Goal: Task Accomplishment & Management: Manage account settings

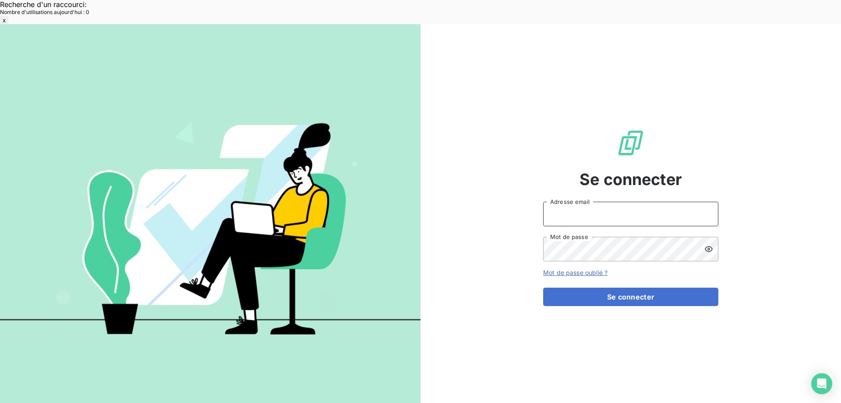
type input "[EMAIL_ADDRESS][DOMAIN_NAME]"
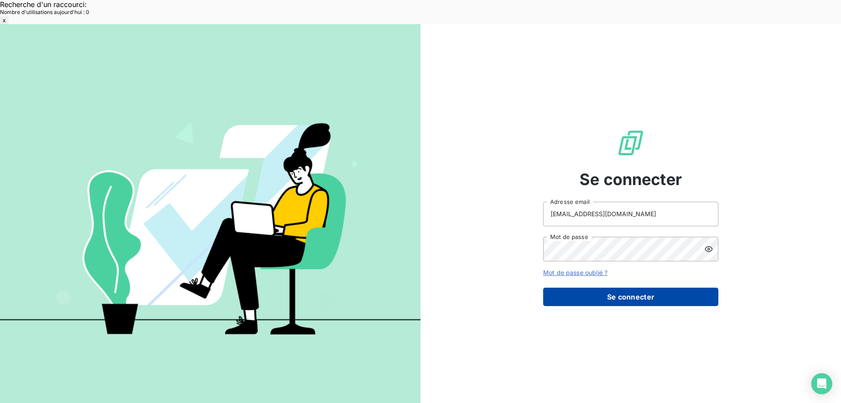
click at [605, 287] on button "Se connecter" at bounding box center [630, 296] width 175 height 18
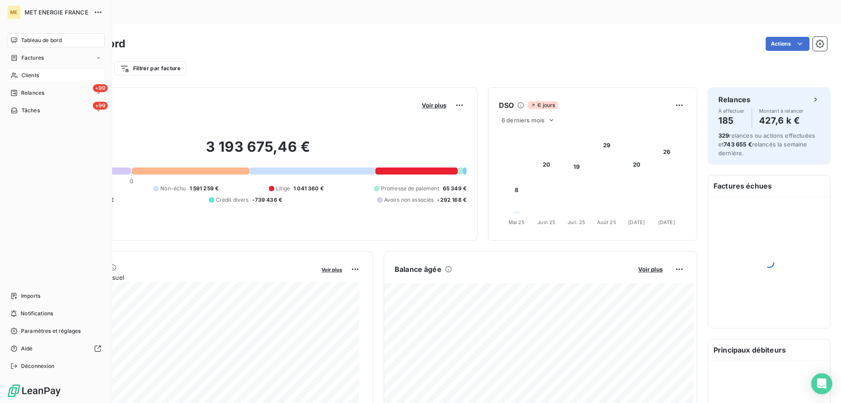
click at [37, 72] on span "Clients" at bounding box center [30, 75] width 18 height 8
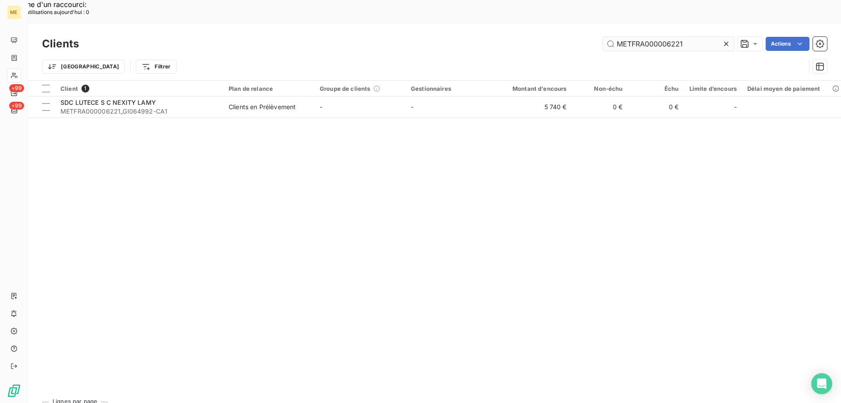
click at [665, 37] on input "METFRA000006221" at bounding box center [668, 44] width 131 height 14
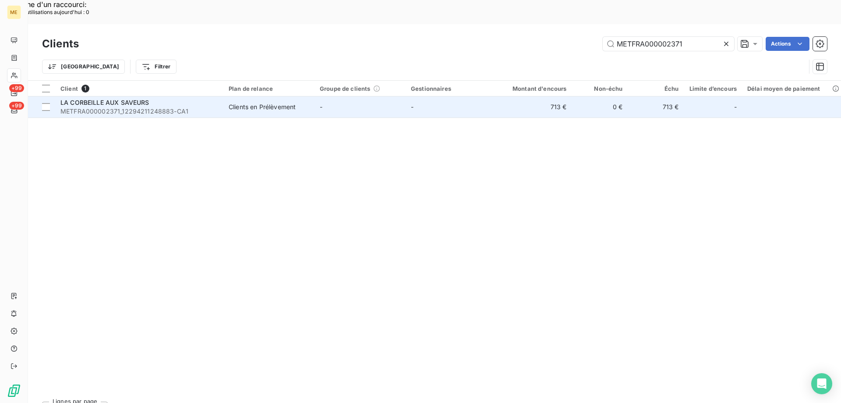
type input "METFRA000002371"
drag, startPoint x: 132, startPoint y: 83, endPoint x: 136, endPoint y: 81, distance: 4.5
click at [134, 98] on div "LA CORBEILLE AUX SAVEURS METFRA000002371_12294211248883-CA1" at bounding box center [139, 107] width 158 height 18
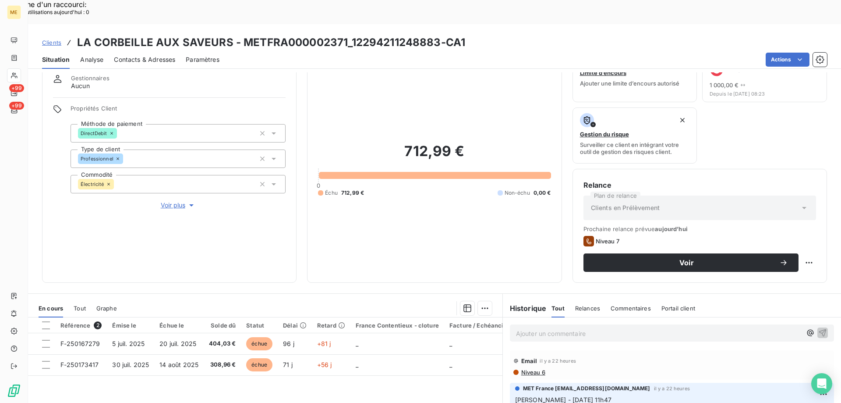
scroll to position [29, 0]
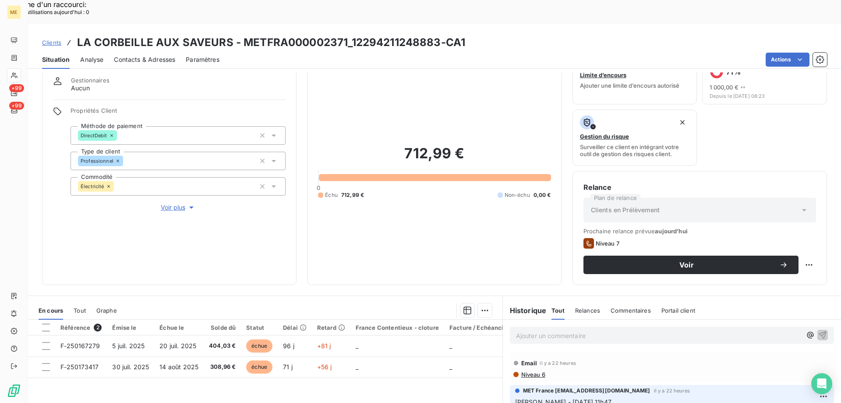
click at [145, 55] on span "Contacts & Adresses" at bounding box center [144, 59] width 61 height 9
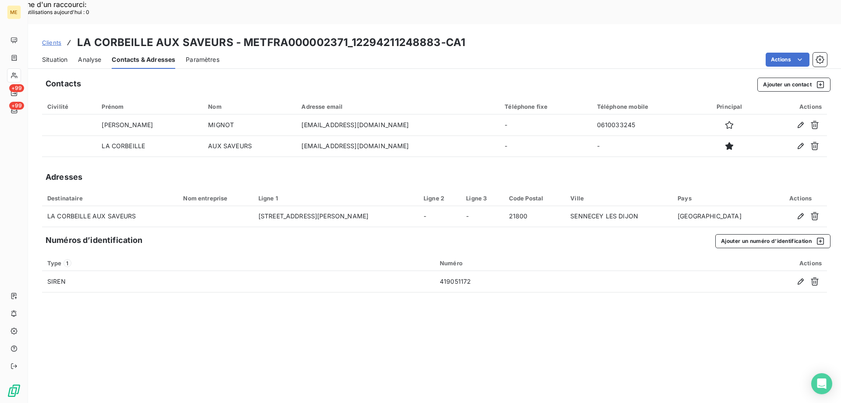
click at [50, 55] on span "Situation" at bounding box center [54, 59] width 25 height 9
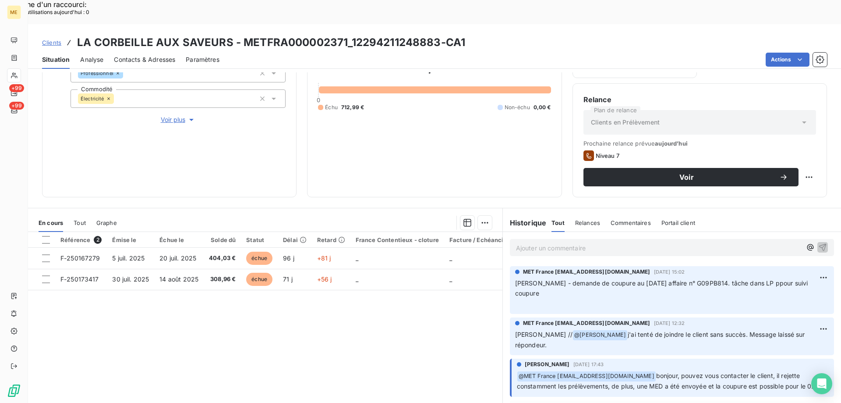
scroll to position [307, 0]
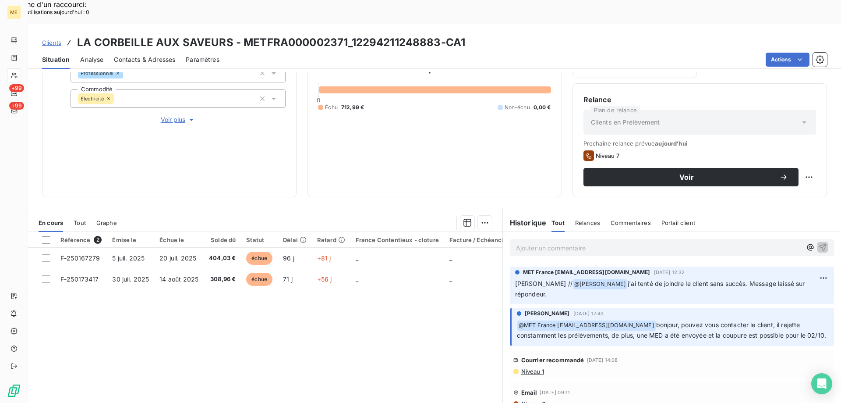
click at [158, 55] on span "Contacts & Adresses" at bounding box center [144, 59] width 61 height 9
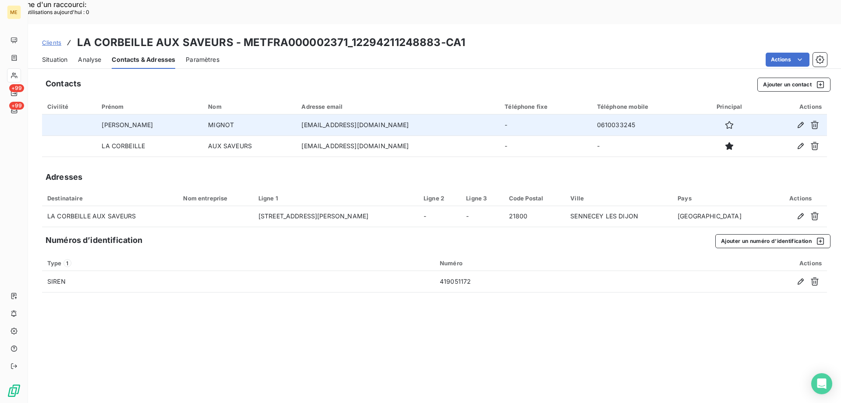
copy td "[EMAIL_ADDRESS][DOMAIN_NAME]"
drag, startPoint x: 415, startPoint y: 102, endPoint x: 296, endPoint y: 103, distance: 119.2
click at [296, 114] on td "[EMAIL_ADDRESS][DOMAIN_NAME]" at bounding box center [397, 124] width 203 height 21
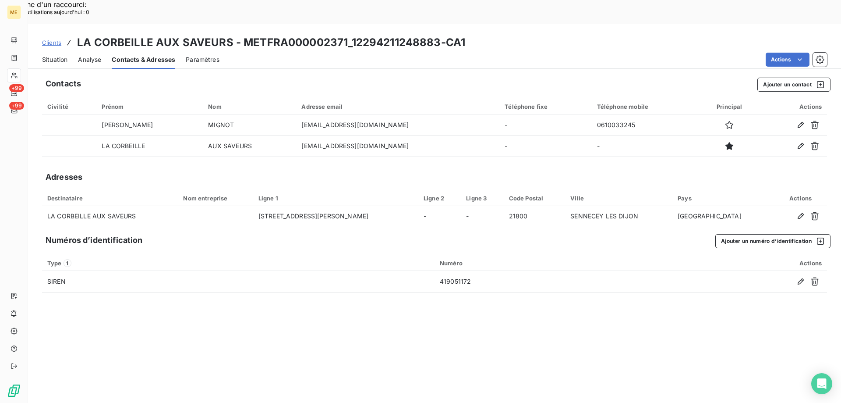
click at [45, 55] on span "Situation" at bounding box center [54, 59] width 25 height 9
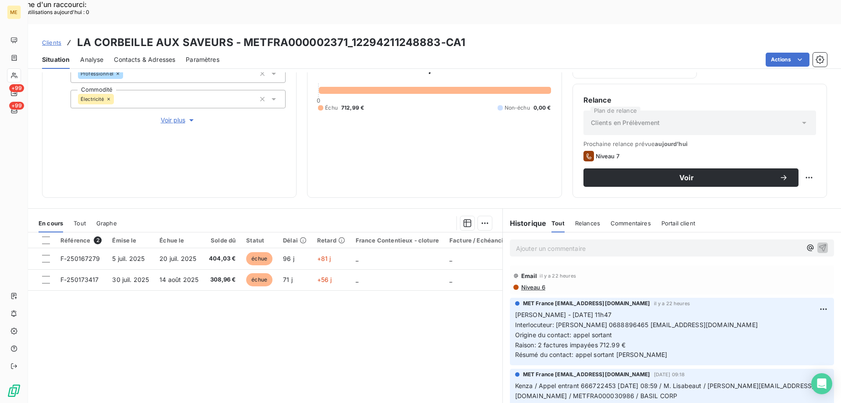
scroll to position [117, 0]
copy span "[EMAIL_ADDRESS][DOMAIN_NAME]"
drag, startPoint x: 735, startPoint y: 300, endPoint x: 642, endPoint y: 303, distance: 93.3
click at [642, 309] on p "[PERSON_NAME] - [DATE] 11h47 Interlocuteur: [PERSON_NAME] 0688896465 [EMAIL_ADD…" at bounding box center [672, 334] width 314 height 50
copy span "0688896465"
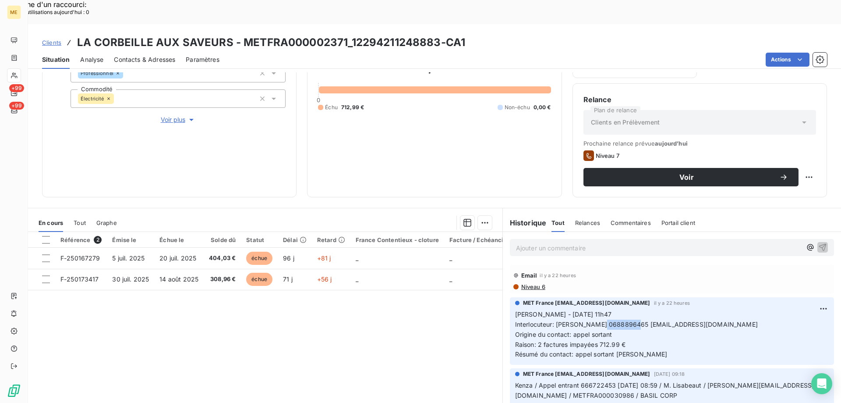
copy span "688896465"
copy span "0688896465"
drag, startPoint x: 639, startPoint y: 298, endPoint x: 770, endPoint y: 290, distance: 131.2
click at [603, 320] on span "Interlocuteur: [PERSON_NAME] 0688896465 [EMAIL_ADDRESS][DOMAIN_NAME]" at bounding box center [636, 323] width 243 height 7
click at [146, 55] on span "Contacts & Adresses" at bounding box center [144, 59] width 61 height 9
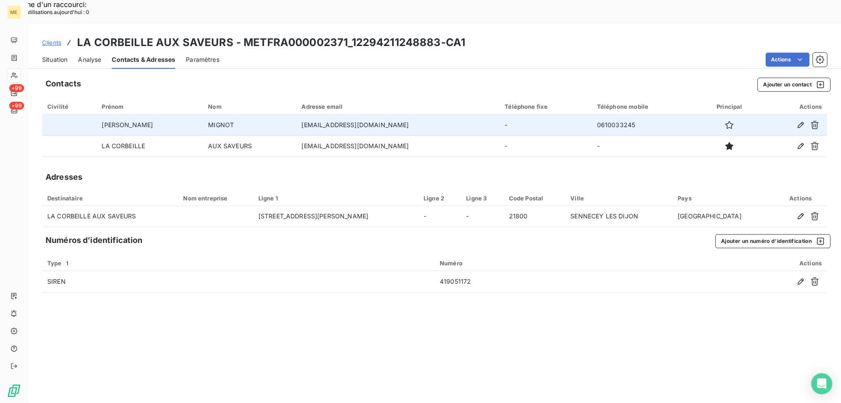
copy tr "[EMAIL_ADDRESS][DOMAIN_NAME]"
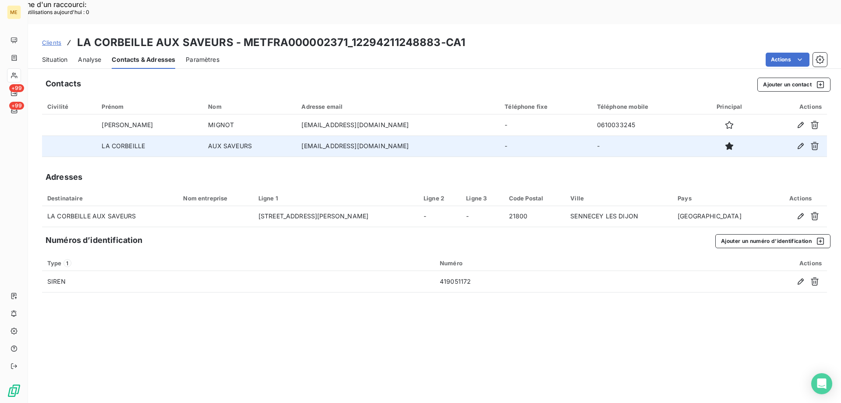
drag, startPoint x: 410, startPoint y: 102, endPoint x: 495, endPoint y: 122, distance: 87.6
click at [279, 114] on tr "[PERSON_NAME] [EMAIL_ADDRESS][DOMAIN_NAME] - 0610033245" at bounding box center [434, 124] width 785 height 21
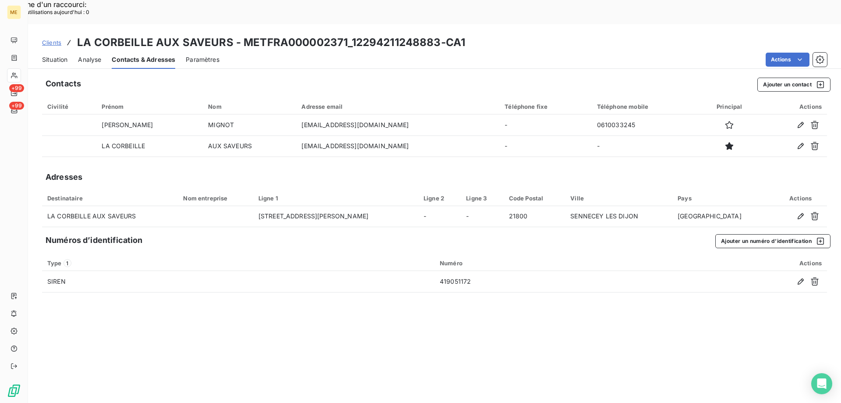
click at [60, 55] on span "Situation" at bounding box center [54, 59] width 25 height 9
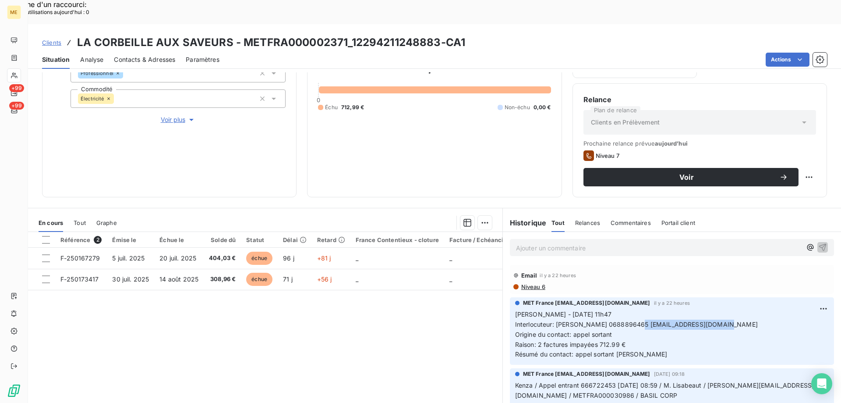
copy span "[EMAIL_ADDRESS][DOMAIN_NAME]"
drag, startPoint x: 726, startPoint y: 298, endPoint x: 640, endPoint y: 303, distance: 86.0
click at [640, 309] on p "[PERSON_NAME] - [DATE] 11h47 Interlocuteur: [PERSON_NAME] 0688896465 [EMAIL_ADD…" at bounding box center [672, 334] width 314 height 50
click at [148, 55] on span "Contacts & Adresses" at bounding box center [144, 59] width 61 height 9
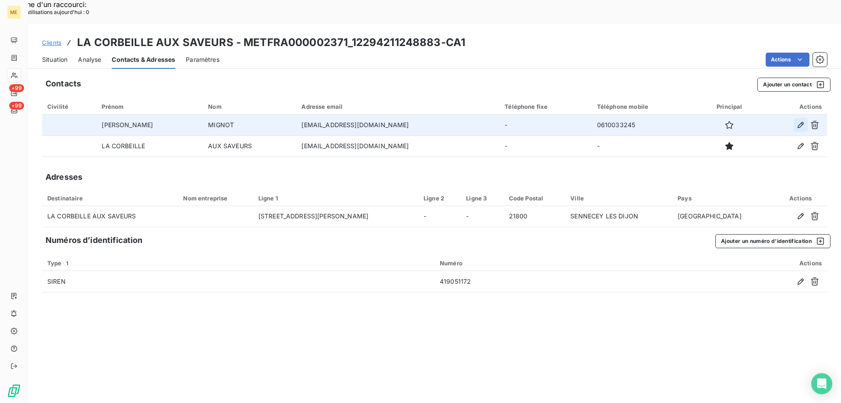
click at [795, 118] on button "button" at bounding box center [801, 125] width 14 height 14
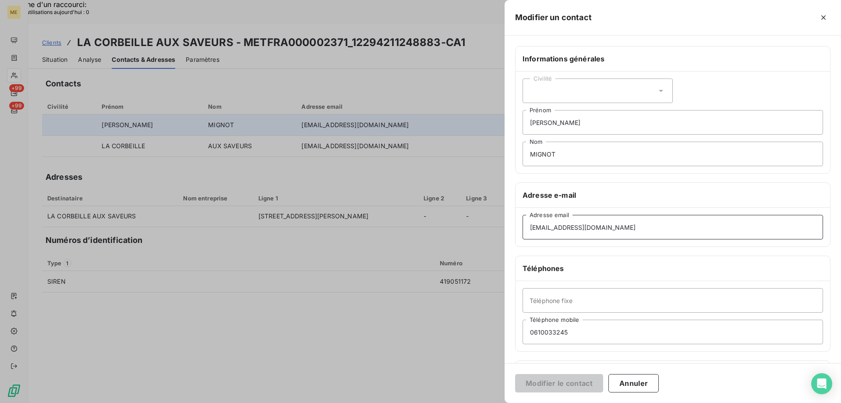
drag, startPoint x: 587, startPoint y: 218, endPoint x: 587, endPoint y: 224, distance: 5.7
click at [587, 220] on input "[EMAIL_ADDRESS][DOMAIN_NAME]" at bounding box center [673, 227] width 300 height 25
click at [589, 225] on input "[EMAIL_ADDRESS][DOMAIN_NAME]" at bounding box center [673, 227] width 300 height 25
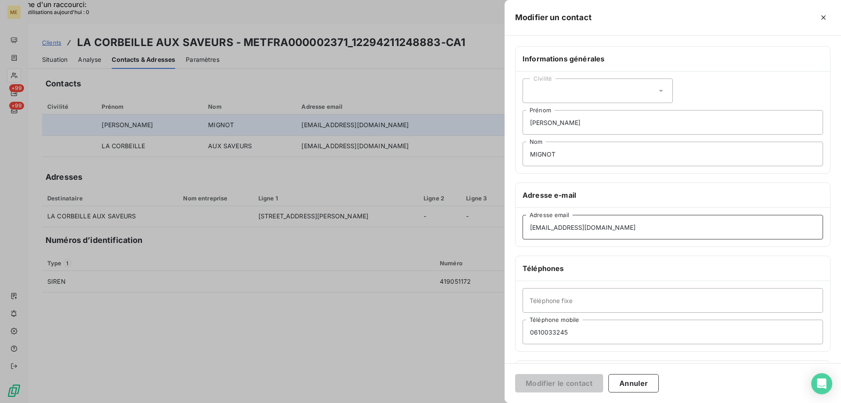
paste input "[EMAIL_ADDRESS][DOMAIN_NAME]"
type input "[EMAIL_ADDRESS][DOMAIN_NAME]"
drag, startPoint x: 583, startPoint y: 121, endPoint x: 459, endPoint y: 120, distance: 124.0
type input "[PERSON_NAME]"
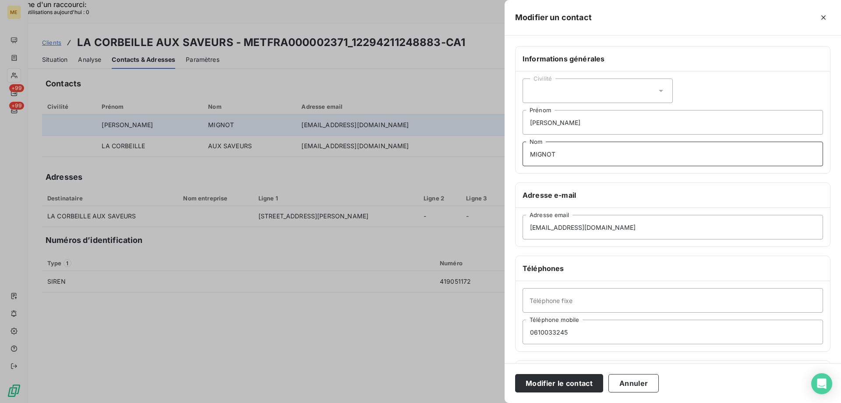
drag, startPoint x: 576, startPoint y: 150, endPoint x: 565, endPoint y: 152, distance: 11.0
click at [572, 152] on input "MIGNOT" at bounding box center [673, 153] width 300 height 25
drag, startPoint x: 544, startPoint y: 150, endPoint x: 466, endPoint y: 150, distance: 77.5
type input "JEANNOT"
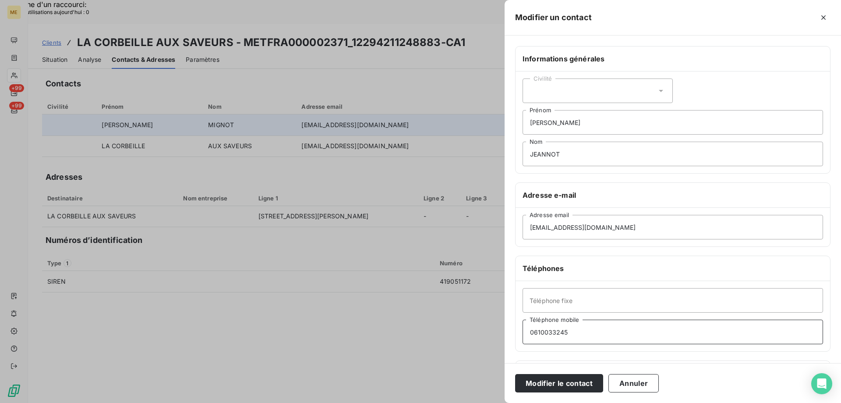
click at [561, 332] on input "0610033245" at bounding box center [673, 331] width 300 height 25
click at [561, 331] on input "0610033245" at bounding box center [673, 331] width 300 height 25
paste input "0688896465"
click at [561, 331] on input "06100332068889646545" at bounding box center [673, 331] width 300 height 25
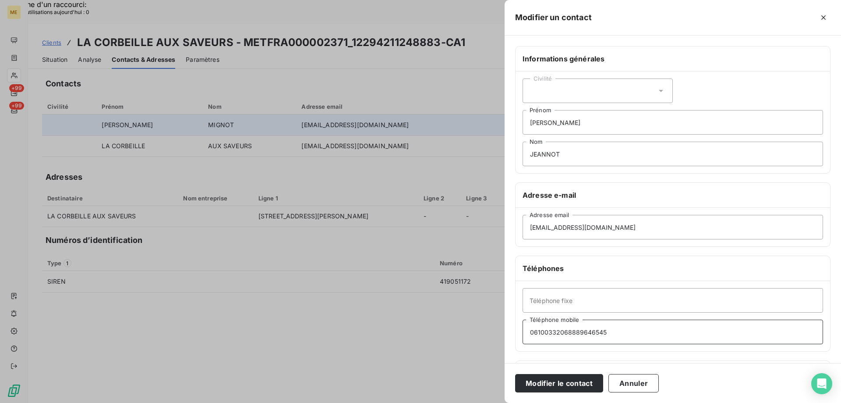
click at [561, 331] on input "06100332068889646545" at bounding box center [673, 331] width 300 height 25
paste input "8889646"
type input "0688896465"
click at [561, 384] on button "Modifier le contact" at bounding box center [559, 383] width 88 height 18
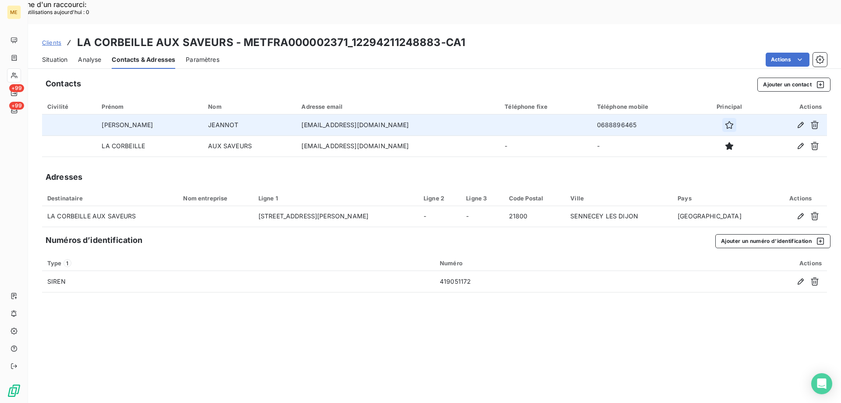
click at [728, 120] on icon "button" at bounding box center [729, 124] width 9 height 9
click at [52, 55] on span "Situation" at bounding box center [54, 59] width 25 height 9
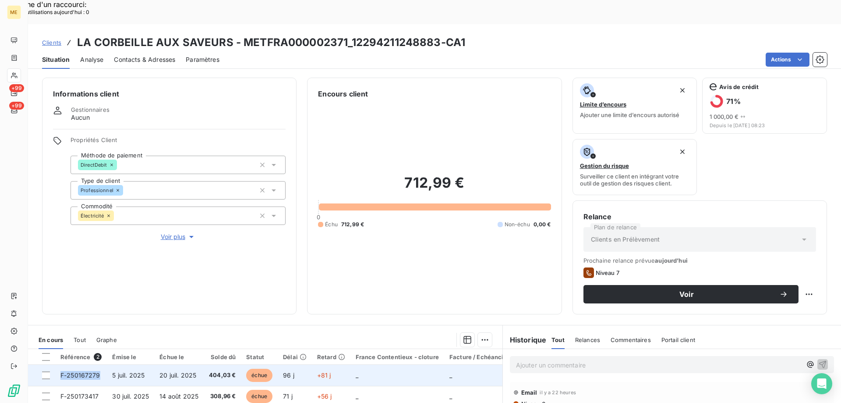
copy span "F-250167279"
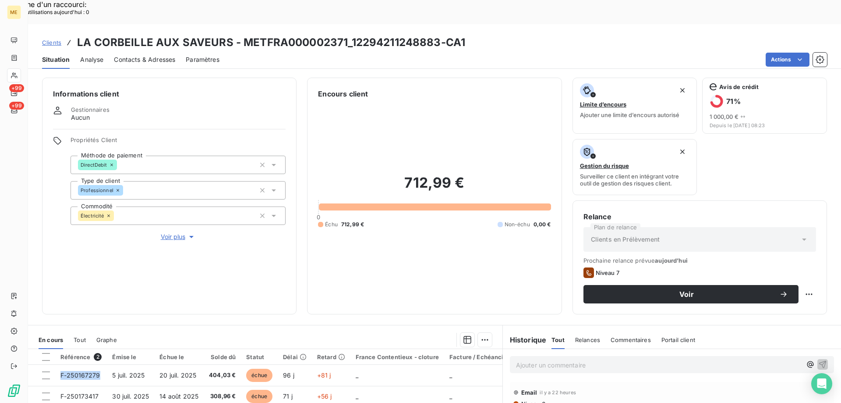
drag, startPoint x: 105, startPoint y: 351, endPoint x: 73, endPoint y: 386, distance: 47.7
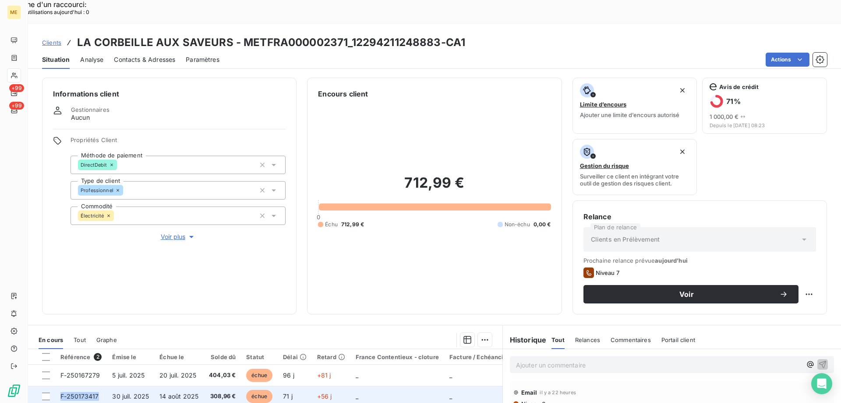
copy span "F-250173417"
drag, startPoint x: 101, startPoint y: 371, endPoint x: 348, endPoint y: 378, distance: 247.6
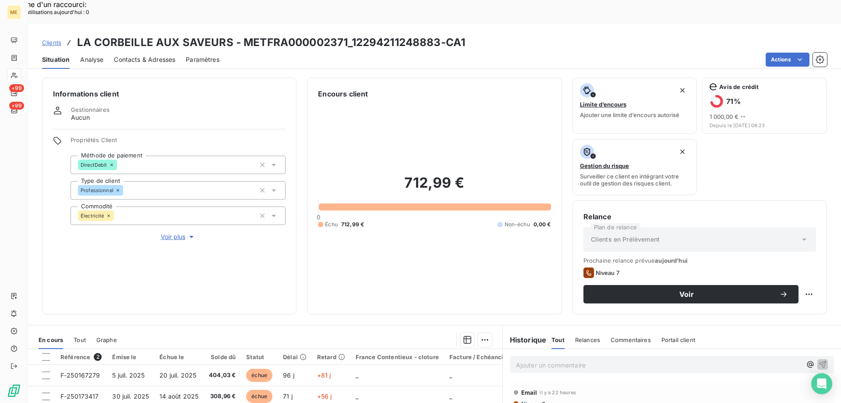
click at [516, 359] on p "Ajouter un commentaire ﻿" at bounding box center [659, 364] width 286 height 11
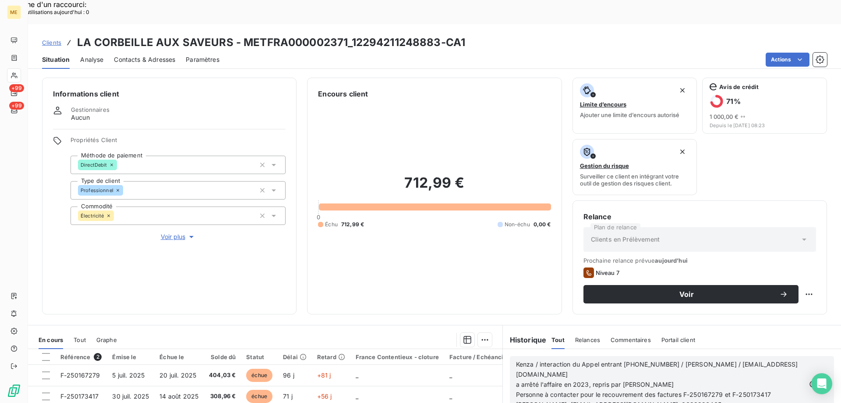
click at [580, 360] on span "Kenza / interaction du Appel entrant [PHONE_NUMBER] / [PERSON_NAME] / [EMAIL_AD…" at bounding box center [657, 369] width 282 height 18
